Goal: Task Accomplishment & Management: Manage account settings

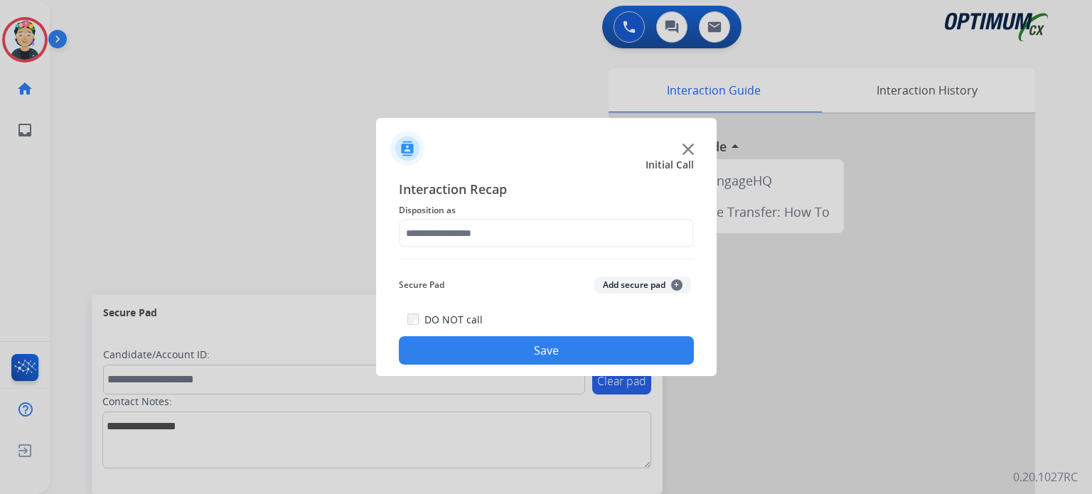
click at [693, 154] on img at bounding box center [688, 149] width 11 height 11
click at [692, 153] on img at bounding box center [688, 149] width 11 height 11
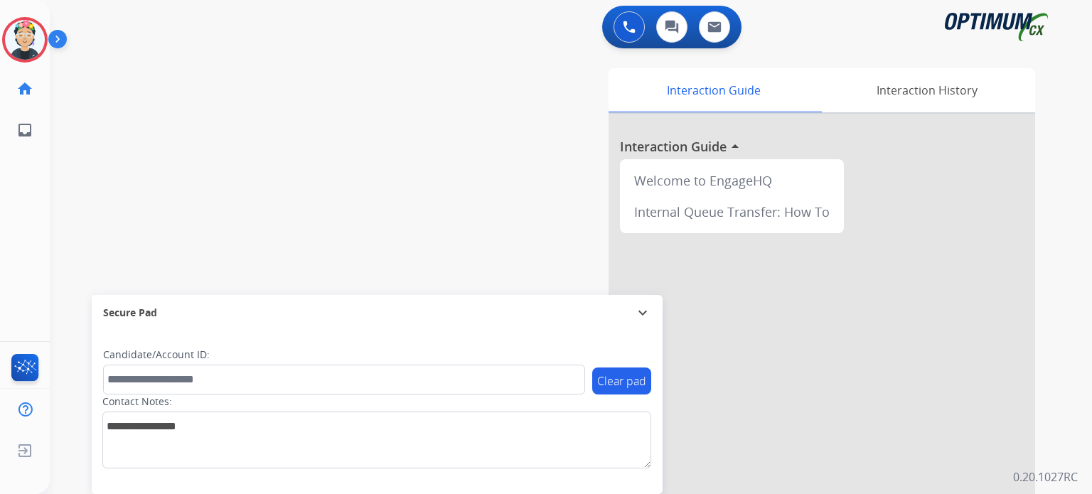
click at [692, 153] on div at bounding box center [822, 379] width 427 height 531
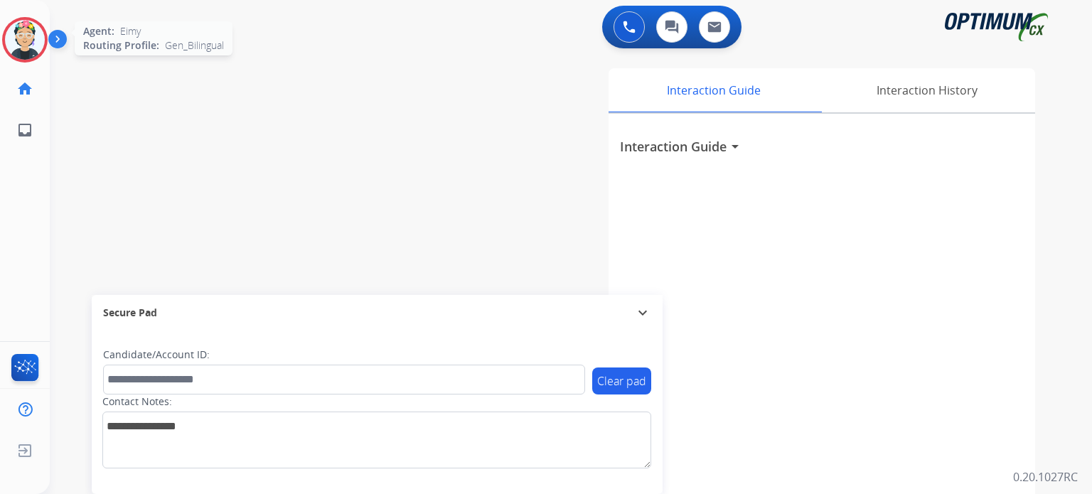
click at [28, 37] on img at bounding box center [25, 40] width 40 height 40
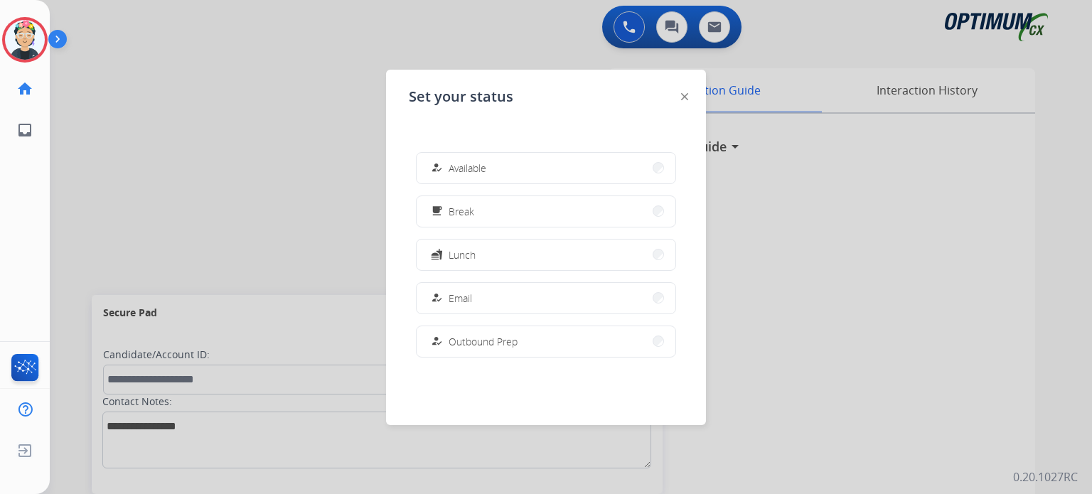
click at [487, 260] on button "fastfood Lunch" at bounding box center [546, 255] width 259 height 31
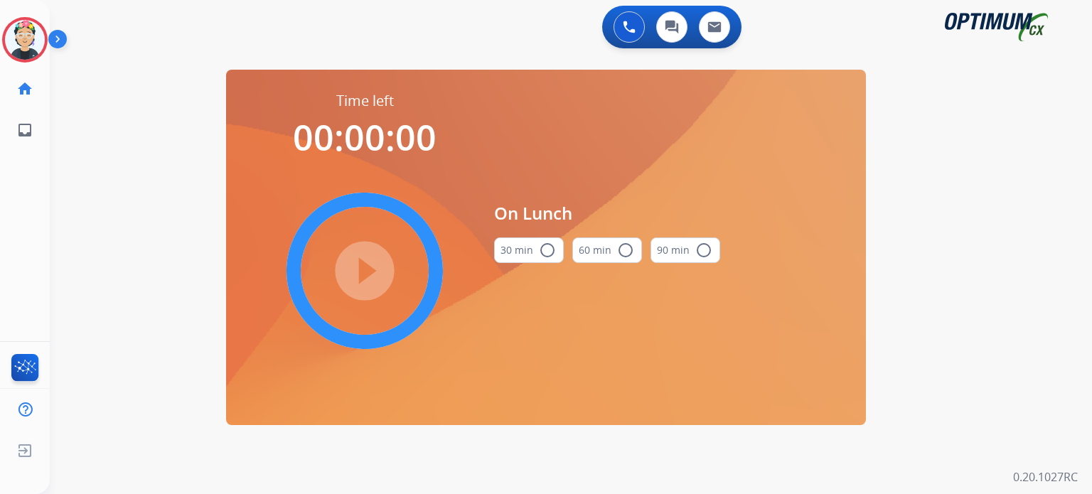
click at [539, 250] on mat-icon "radio_button_unchecked" at bounding box center [547, 250] width 17 height 17
click at [361, 275] on mat-icon "play_circle_filled" at bounding box center [364, 270] width 17 height 17
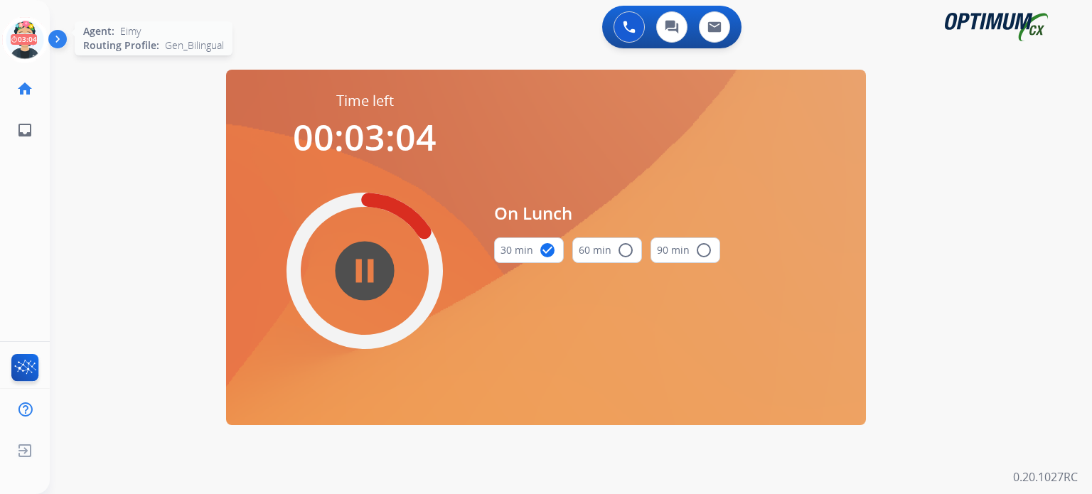
click at [26, 43] on icon at bounding box center [25, 40] width 46 height 46
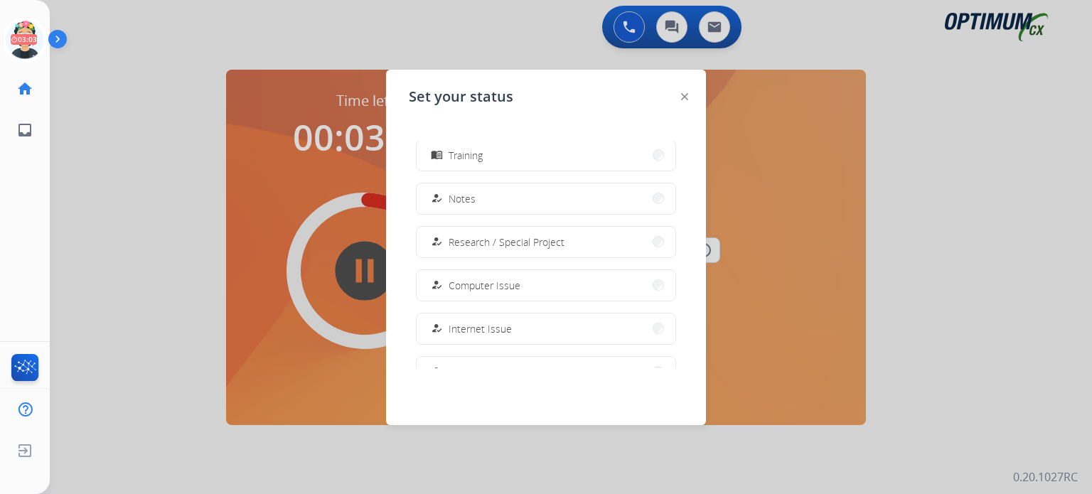
scroll to position [354, 0]
click at [506, 161] on span "Research / Special Project" at bounding box center [507, 161] width 116 height 15
